Goal: Task Accomplishment & Management: Manage account settings

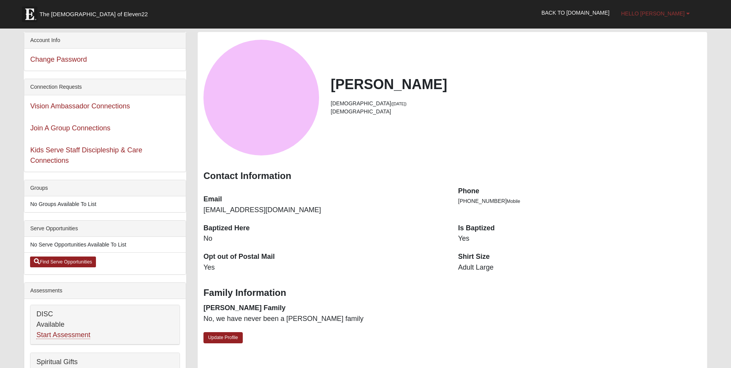
drag, startPoint x: 0, startPoint y: 0, endPoint x: 677, endPoint y: 13, distance: 677.3
click at [677, 13] on span "Hello Evan" at bounding box center [653, 13] width 64 height 6
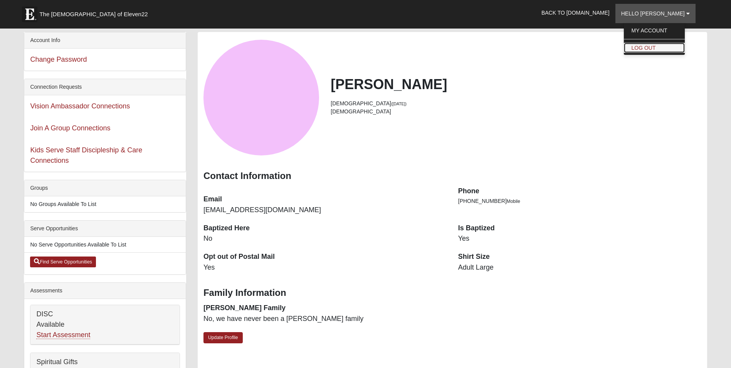
click at [666, 47] on link "Log Out" at bounding box center [654, 48] width 61 height 10
